Goal: Navigation & Orientation: Find specific page/section

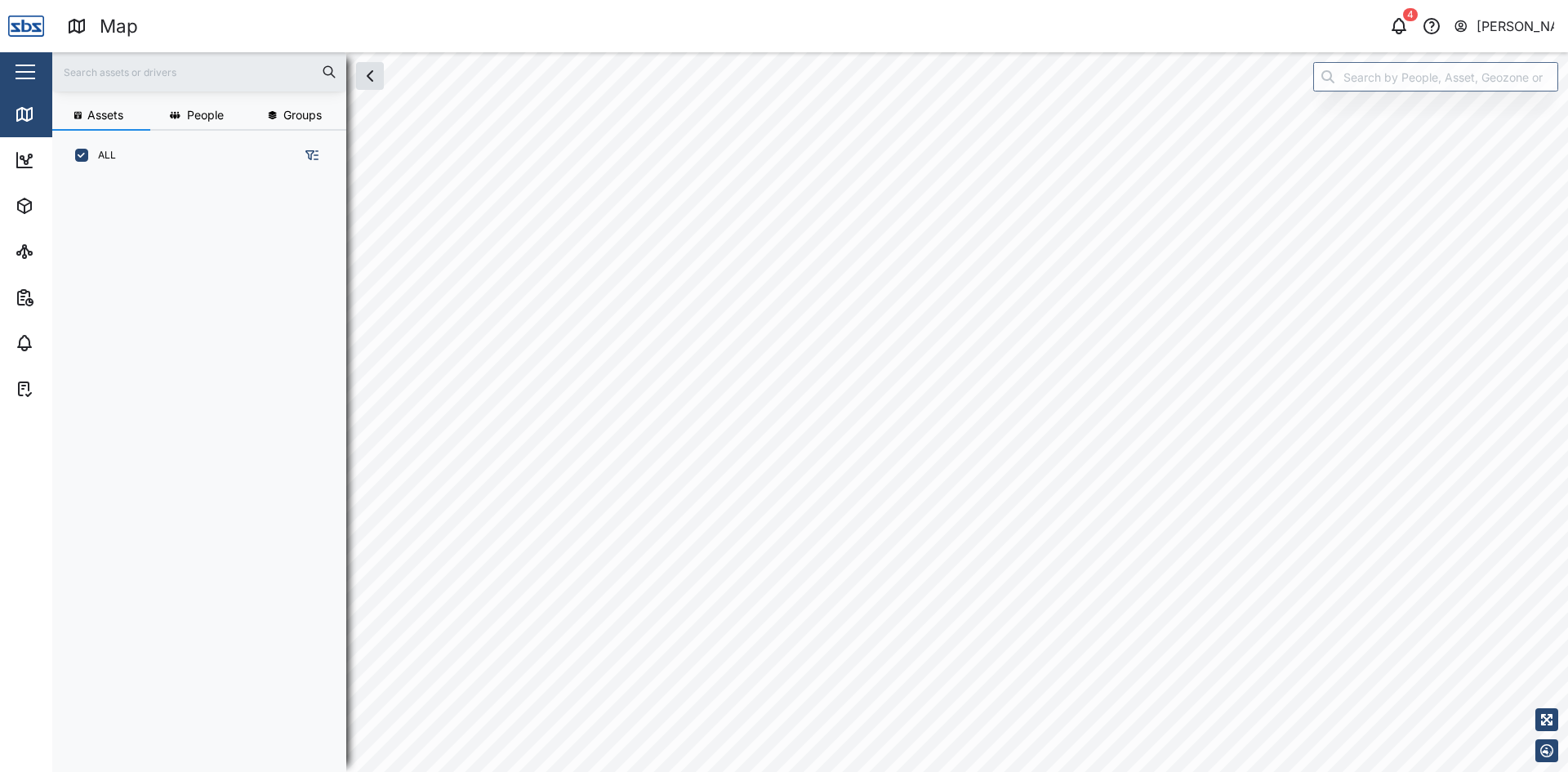
scroll to position [572, 256]
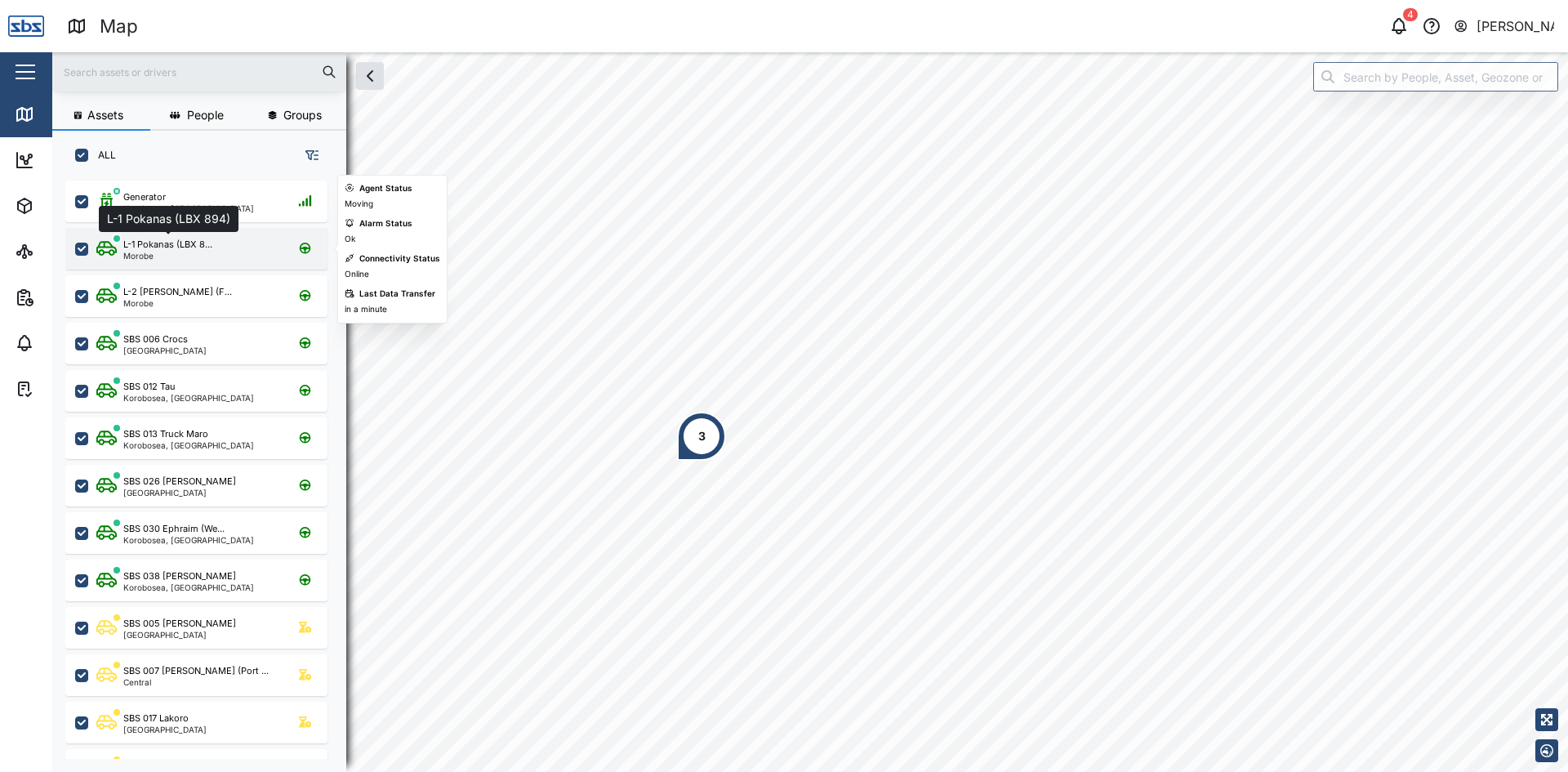
click at [185, 251] on div "L-1 Pokanas (LBX 8..." at bounding box center [168, 244] width 89 height 14
